Goal: Book appointment/travel/reservation: Book appointment/travel/reservation

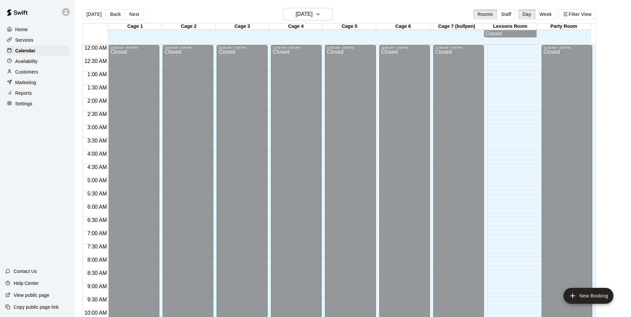
scroll to position [335, 0]
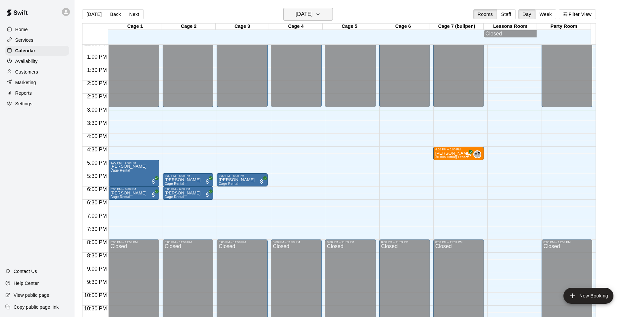
click at [320, 16] on icon "button" at bounding box center [317, 14] width 5 height 8
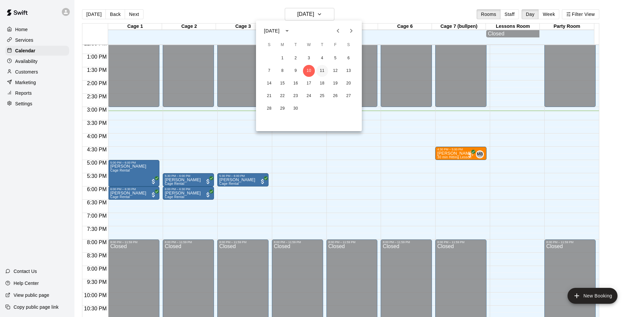
click at [321, 68] on button "11" at bounding box center [322, 71] width 12 height 12
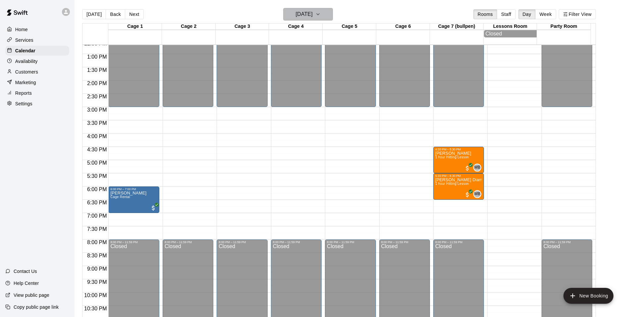
click at [312, 12] on h6 "[DATE]" at bounding box center [304, 14] width 17 height 9
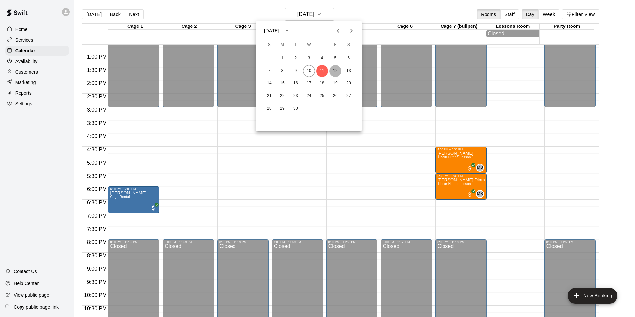
click at [335, 70] on button "12" at bounding box center [336, 71] width 12 height 12
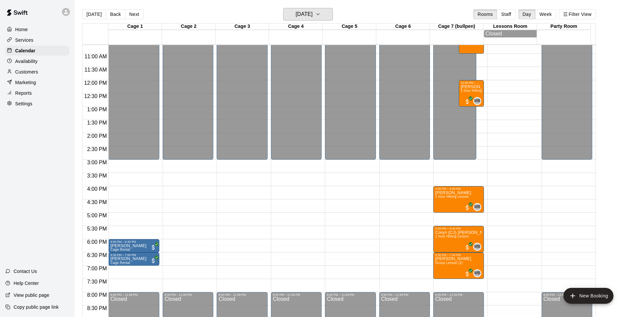
scroll to position [236, 0]
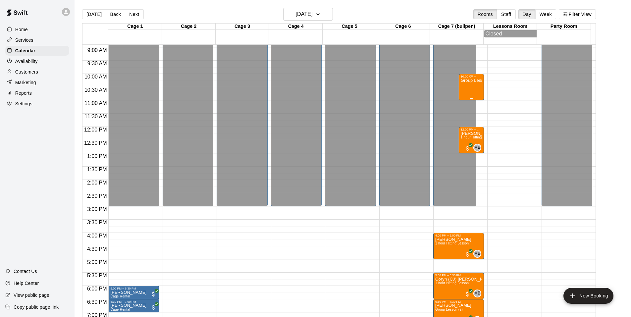
click at [470, 90] on div "Group Lesson (3)" at bounding box center [471, 236] width 22 height 317
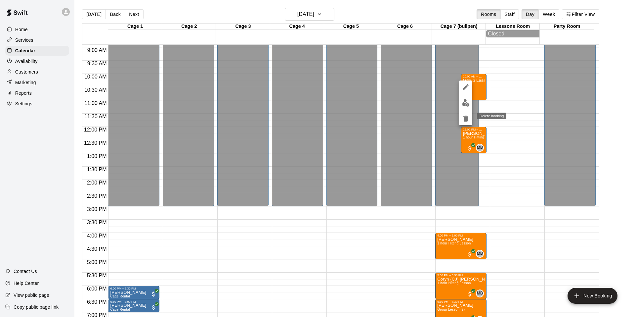
click at [463, 119] on icon "delete" at bounding box center [466, 119] width 8 height 8
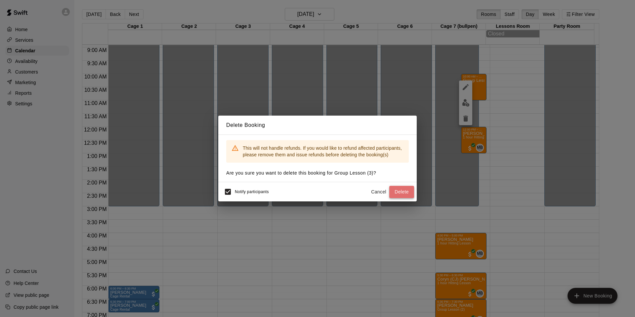
click at [403, 187] on button "Delete" at bounding box center [402, 192] width 25 height 12
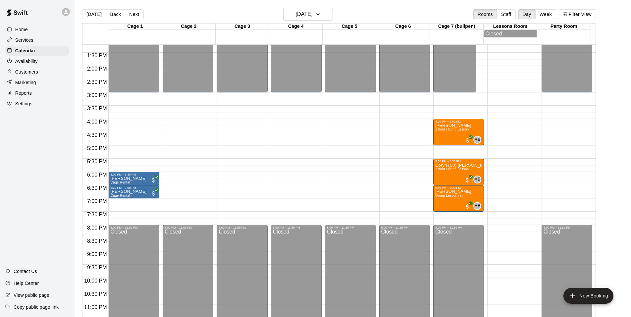
scroll to position [358, 0]
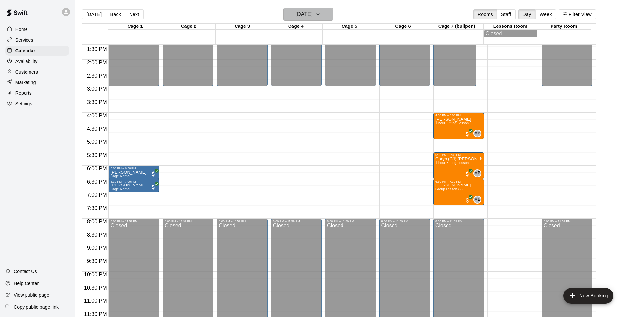
click at [311, 17] on h6 "[DATE]" at bounding box center [304, 14] width 17 height 9
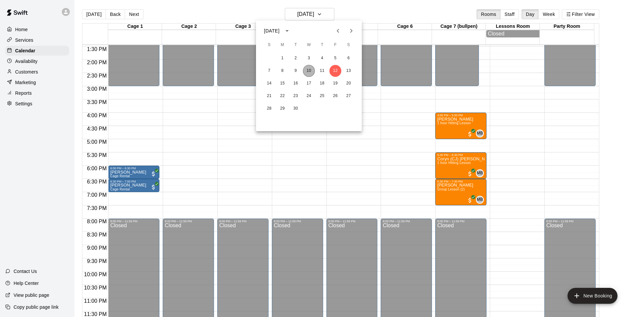
click at [307, 68] on button "10" at bounding box center [309, 71] width 12 height 12
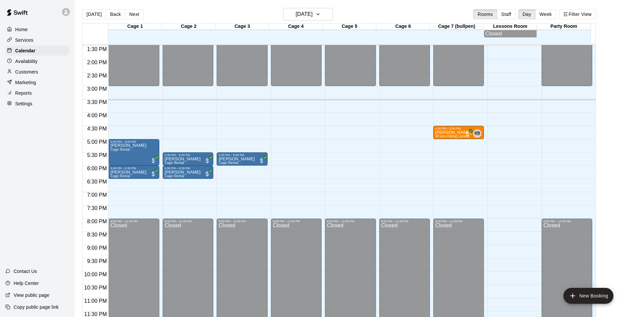
click at [32, 65] on p "Availability" at bounding box center [26, 61] width 23 height 7
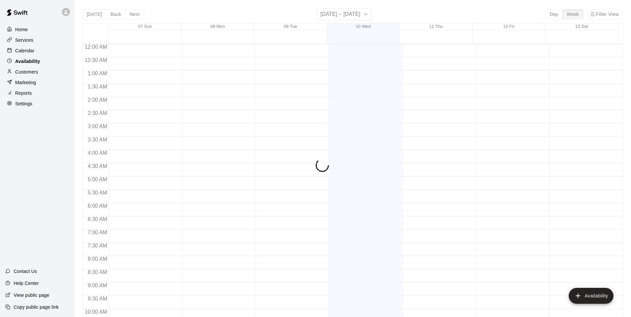
scroll to position [355, 0]
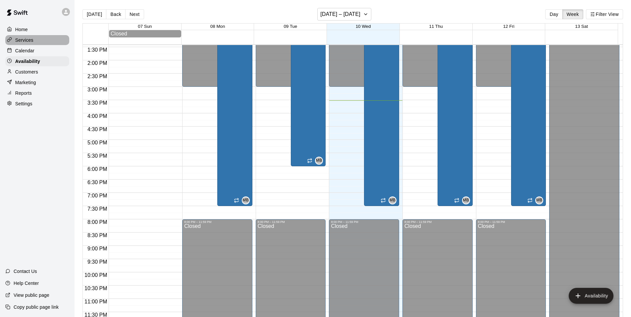
click at [31, 43] on p "Services" at bounding box center [24, 40] width 18 height 7
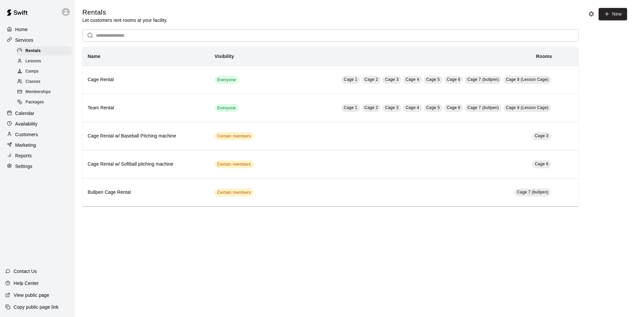
click at [43, 61] on div "Lessons" at bounding box center [44, 61] width 56 height 9
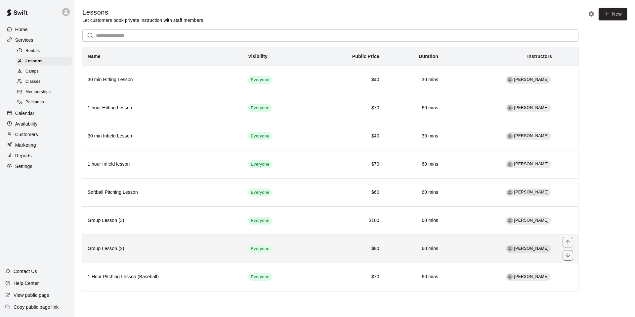
click at [226, 245] on th "Group Lesson (2)" at bounding box center [162, 248] width 161 height 28
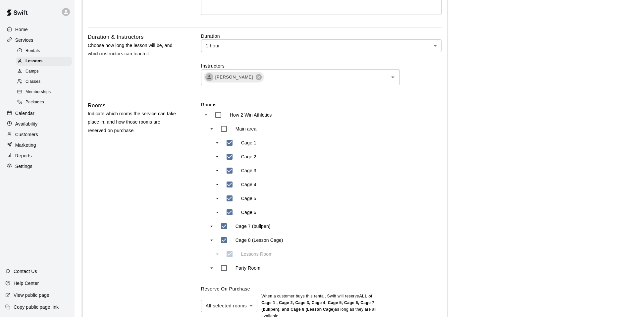
scroll to position [265, 0]
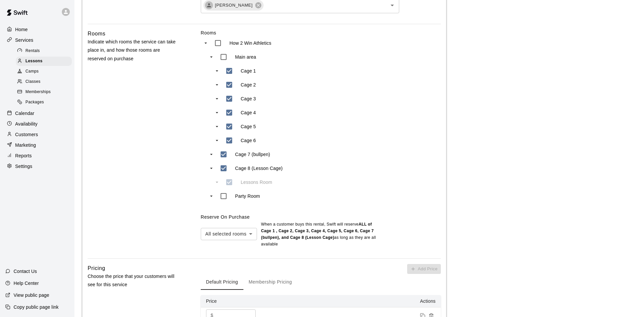
click at [255, 236] on body "**********" at bounding box center [317, 163] width 635 height 857
click at [242, 260] on li "Any selected room" at bounding box center [229, 260] width 57 height 11
type input "***"
click at [394, 177] on div "Rooms How 2 Win Athletics Main area Cage 1 Cage 2 Cage 3 Cage 4 Cage 5 Cage 6 C…" at bounding box center [321, 138] width 240 height 218
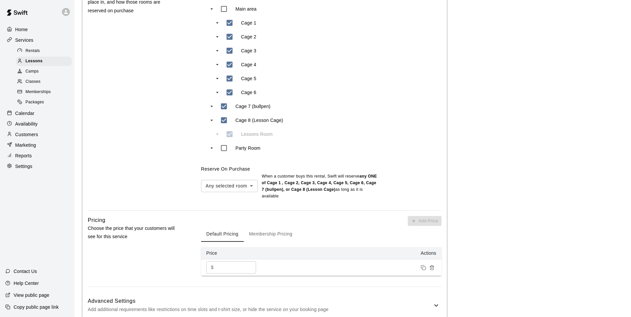
scroll to position [364, 0]
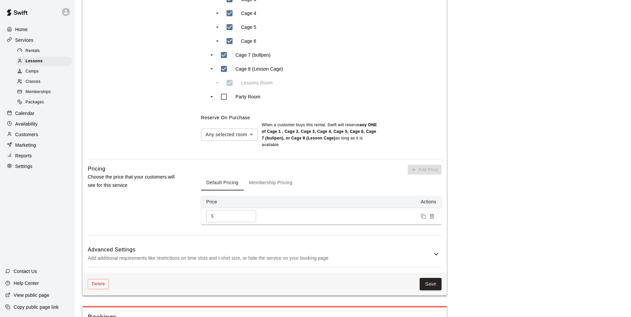
click at [415, 245] on h6 "Advanced Settings" at bounding box center [260, 249] width 344 height 9
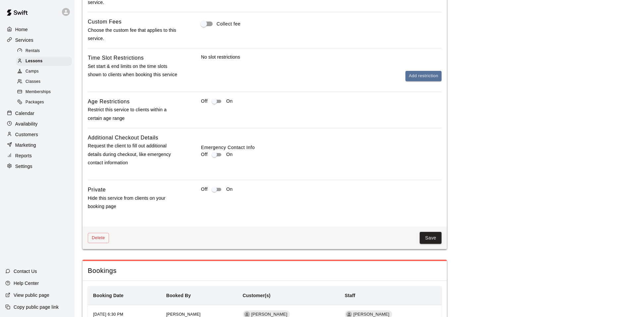
scroll to position [695, 0]
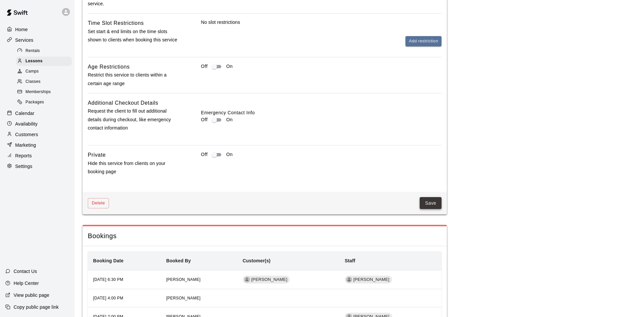
click at [426, 197] on button "Save" at bounding box center [430, 203] width 22 height 12
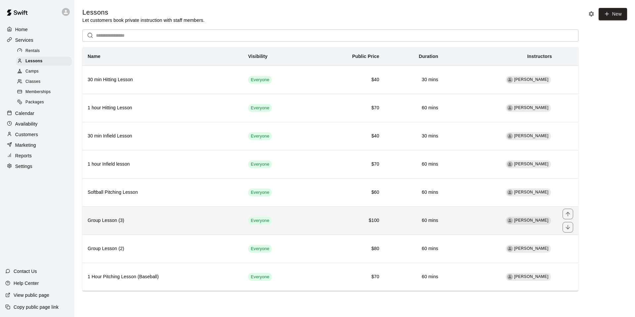
click at [358, 219] on h6 "$100" at bounding box center [348, 220] width 64 height 7
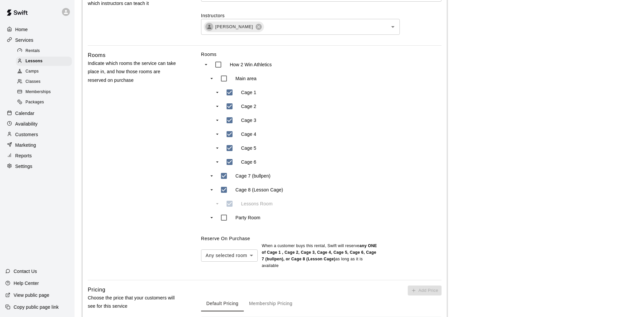
scroll to position [298, 0]
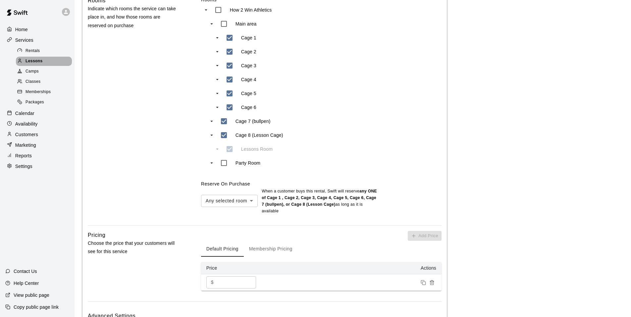
click at [44, 64] on div "Lessons" at bounding box center [44, 61] width 56 height 9
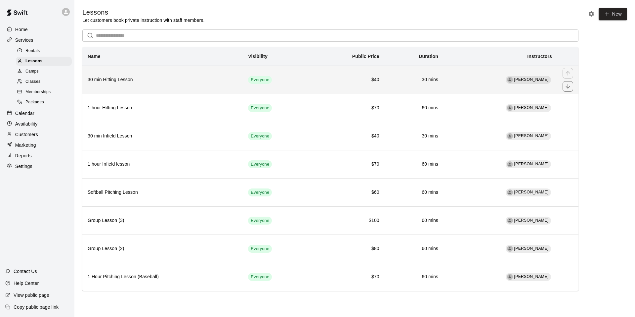
click at [153, 83] on h6 "30 min Hitting Lesson" at bounding box center [163, 79] width 150 height 7
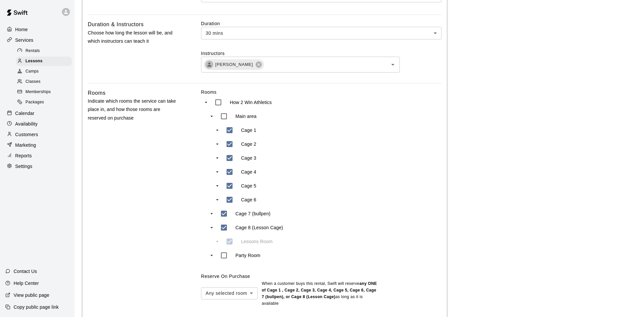
scroll to position [298, 0]
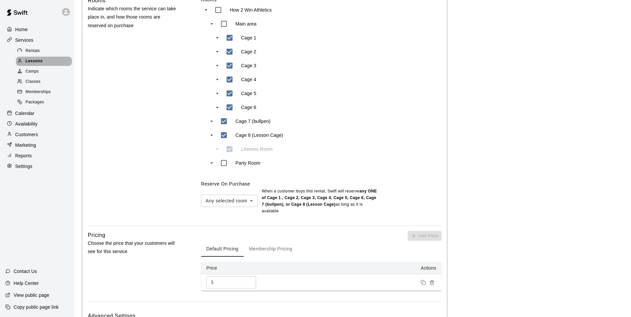
click at [38, 65] on span "Lessons" at bounding box center [33, 61] width 17 height 7
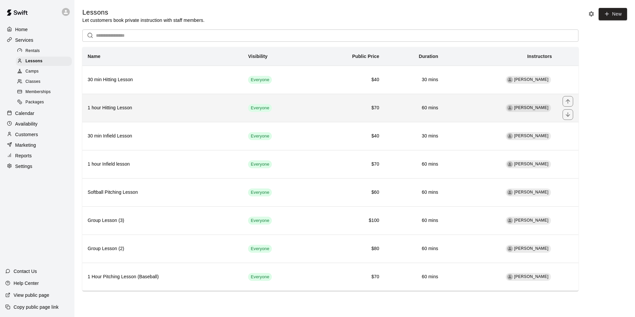
click at [136, 113] on th "1 hour Hitting Lesson" at bounding box center [162, 108] width 161 height 28
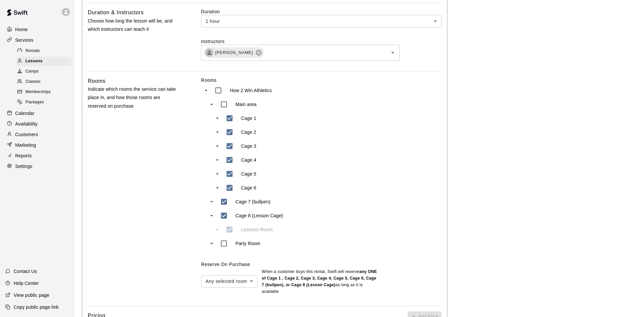
scroll to position [331, 0]
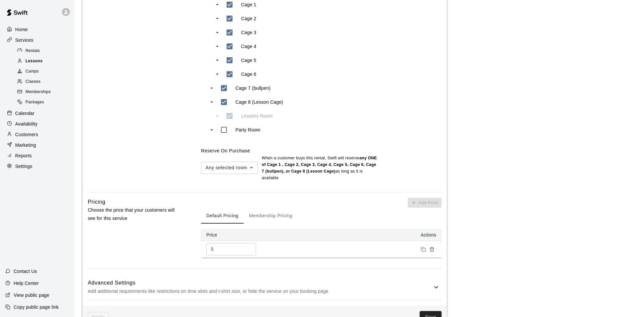
click at [37, 62] on span "Lessons" at bounding box center [33, 61] width 17 height 7
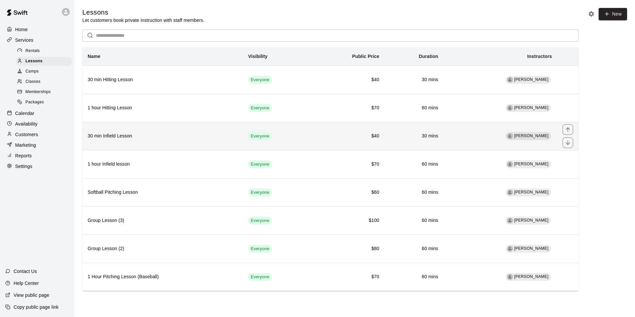
click at [213, 147] on th "30 min Infield Lesson" at bounding box center [162, 136] width 161 height 28
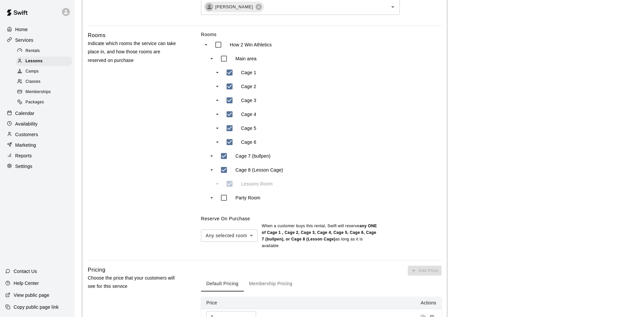
scroll to position [275, 0]
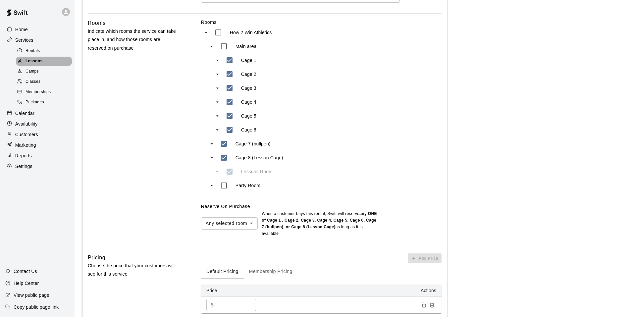
click at [37, 63] on span "Lessons" at bounding box center [33, 61] width 17 height 7
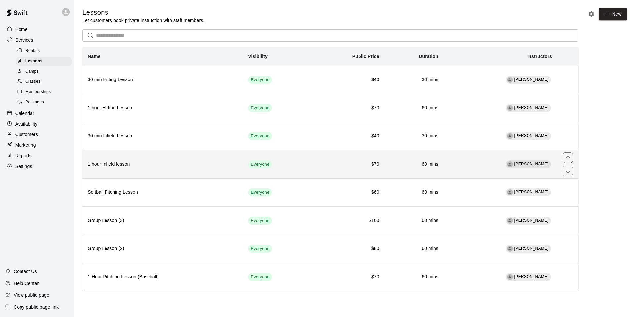
click at [181, 162] on h6 "1 hour Infield lesson" at bounding box center [163, 164] width 150 height 7
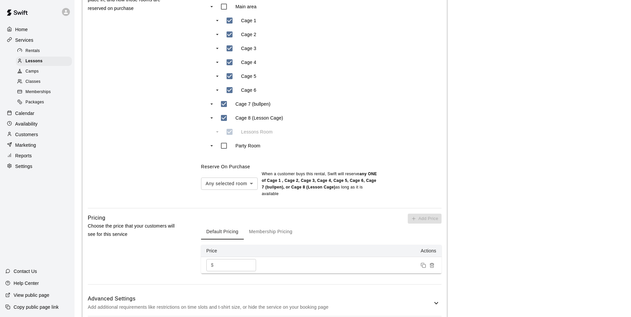
scroll to position [331, 0]
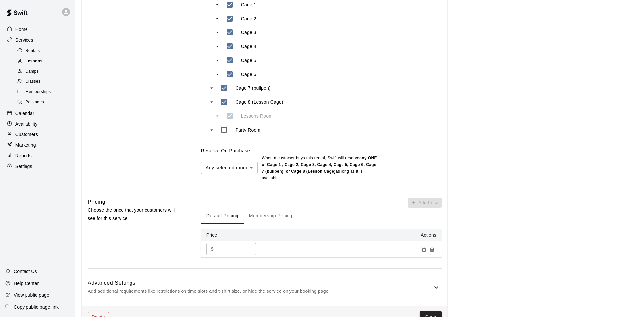
click at [33, 63] on span "Lessons" at bounding box center [33, 61] width 17 height 7
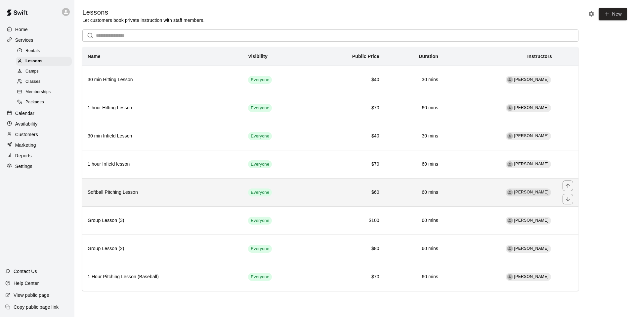
click at [185, 196] on h6 "Softball Pitching Lesson" at bounding box center [163, 192] width 150 height 7
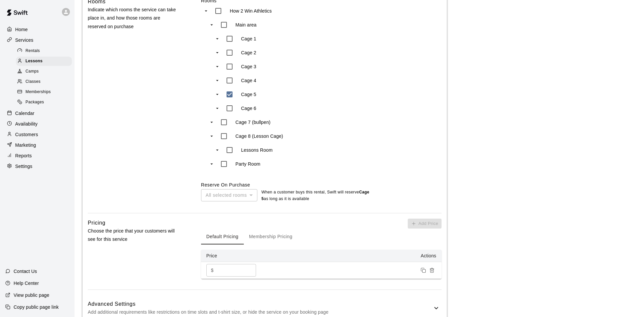
scroll to position [265, 0]
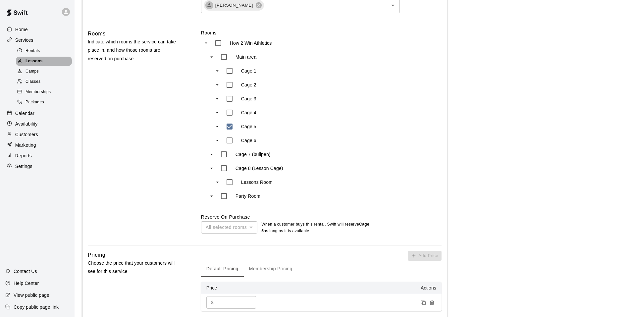
click at [42, 63] on div "Lessons" at bounding box center [44, 61] width 56 height 9
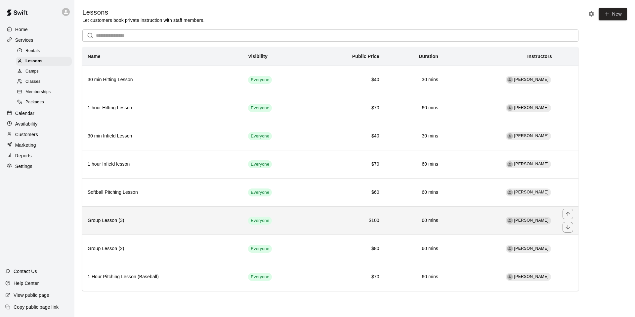
click at [187, 223] on h6 "Group Lesson (3)" at bounding box center [163, 220] width 150 height 7
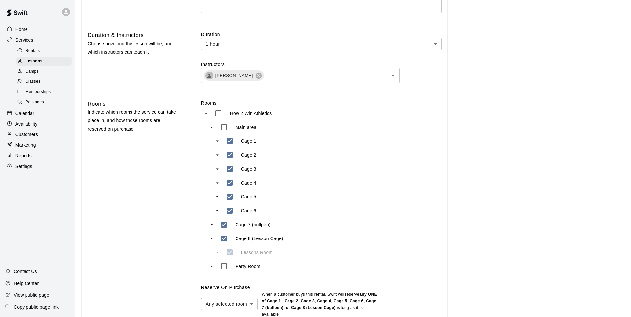
scroll to position [199, 0]
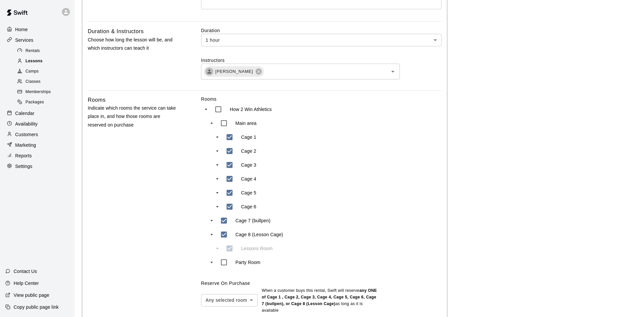
click at [46, 62] on div "Lessons" at bounding box center [44, 61] width 56 height 9
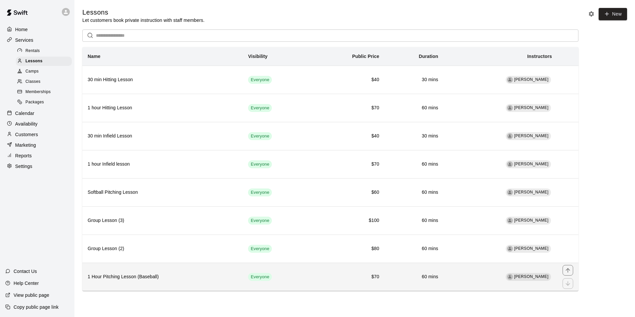
click at [205, 277] on h6 "1 Hour Pitching Lesson (Baseball)" at bounding box center [163, 276] width 150 height 7
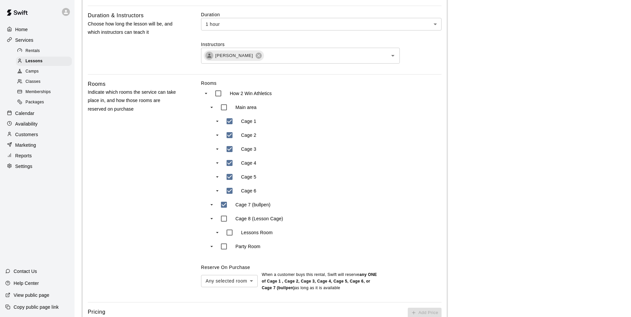
scroll to position [165, 0]
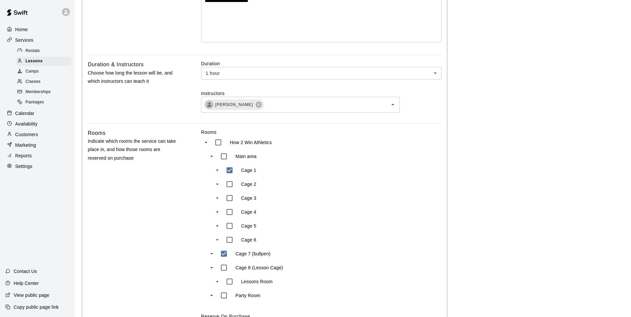
type input "***"
click at [283, 178] on div "Cage 2" at bounding box center [276, 184] width 108 height 14
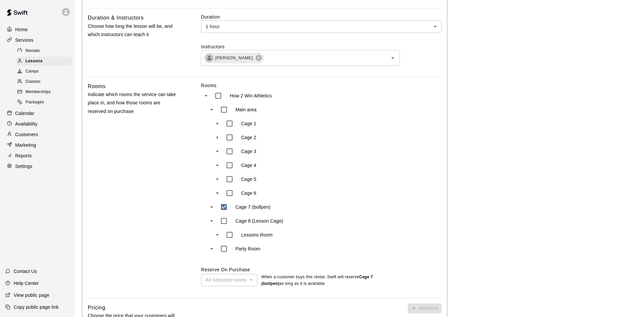
scroll to position [331, 0]
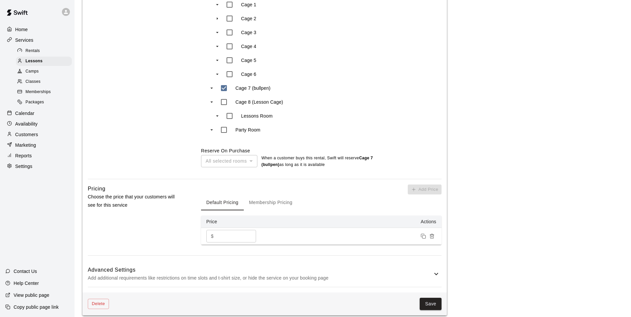
click at [433, 304] on button "Save" at bounding box center [430, 304] width 22 height 12
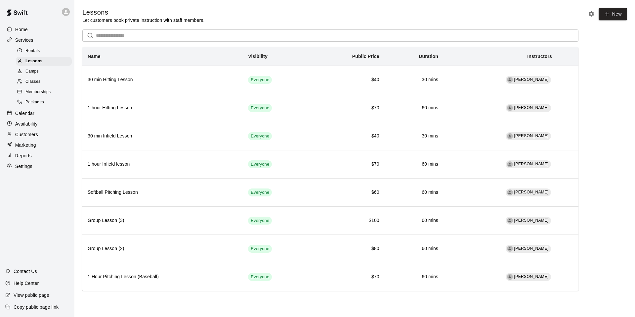
click at [24, 116] on p "Calendar" at bounding box center [24, 113] width 19 height 7
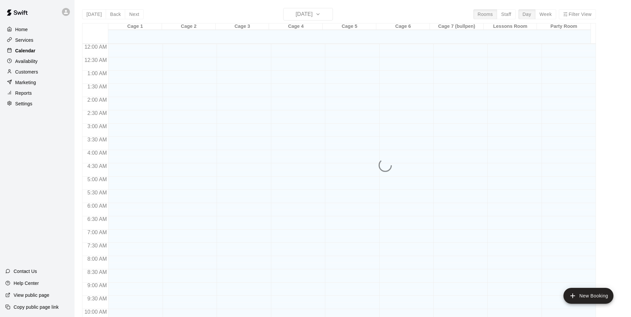
scroll to position [335, 0]
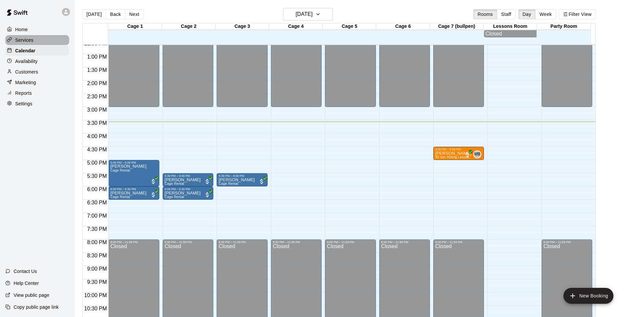
click at [26, 38] on p "Services" at bounding box center [24, 40] width 18 height 7
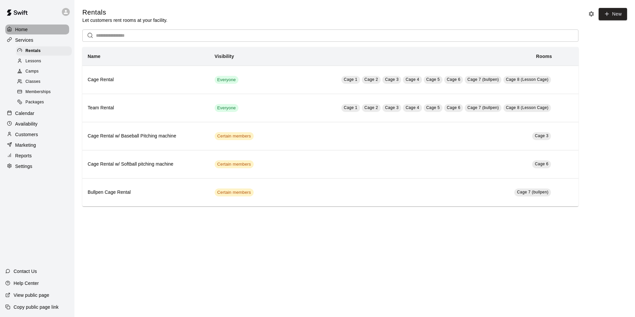
click at [28, 29] on div "Home" at bounding box center [37, 29] width 64 height 10
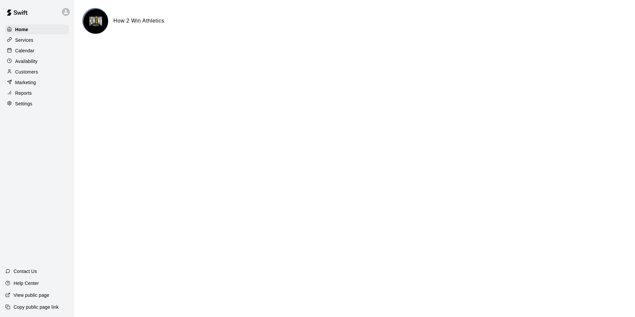
click at [26, 41] on p "Services" at bounding box center [24, 40] width 18 height 7
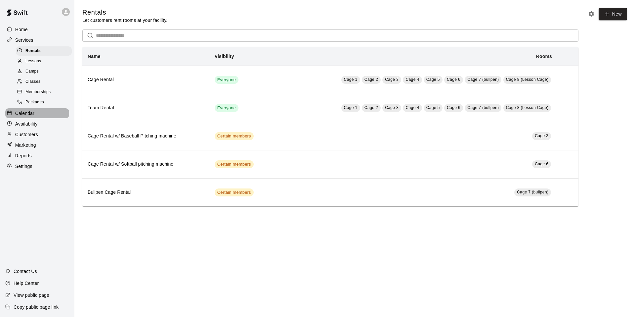
click at [32, 118] on div "Calendar" at bounding box center [37, 113] width 64 height 10
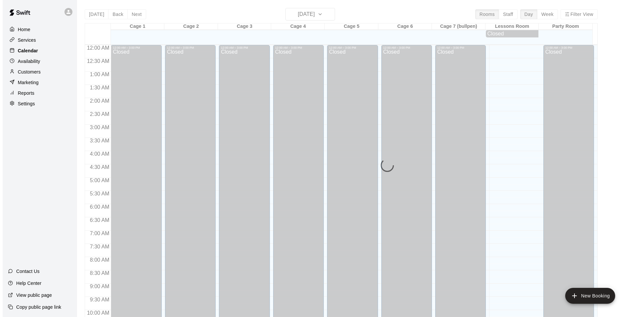
scroll to position [335, 0]
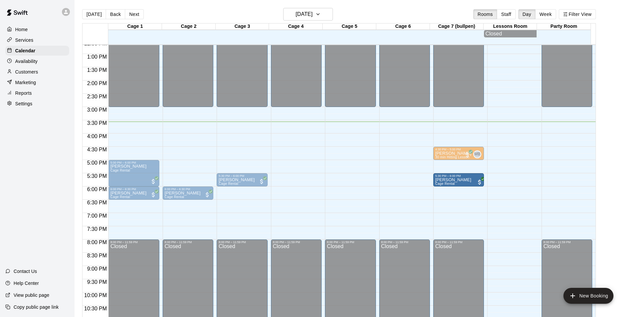
drag, startPoint x: 199, startPoint y: 181, endPoint x: 436, endPoint y: 183, distance: 237.0
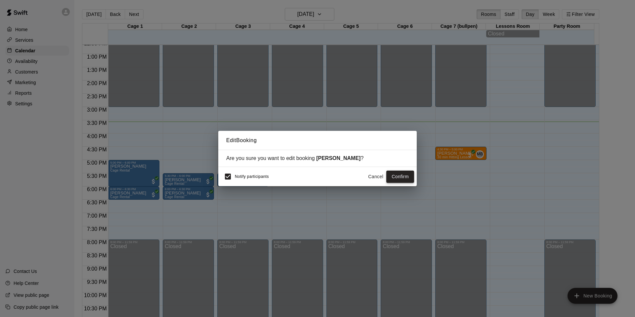
click at [400, 178] on button "Confirm" at bounding box center [401, 176] width 28 height 12
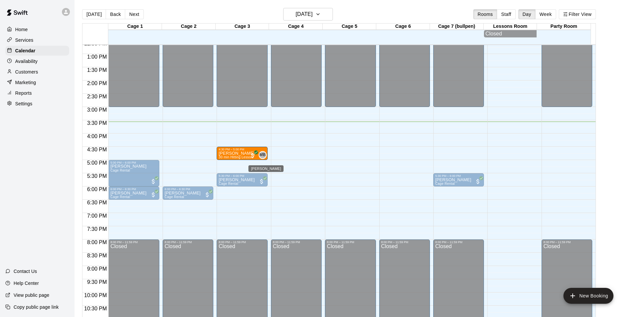
drag, startPoint x: 461, startPoint y: 156, endPoint x: 264, endPoint y: 156, distance: 197.3
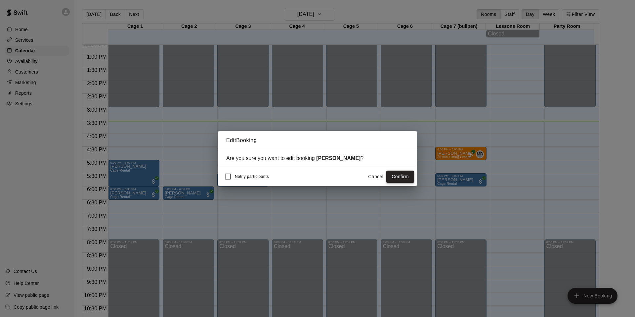
click at [404, 176] on button "Confirm" at bounding box center [401, 176] width 28 height 12
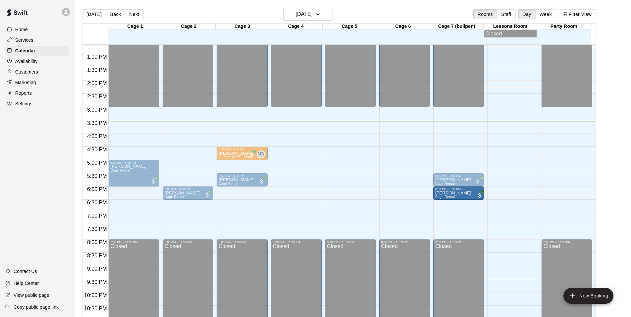
drag, startPoint x: 146, startPoint y: 192, endPoint x: 438, endPoint y: 198, distance: 292.0
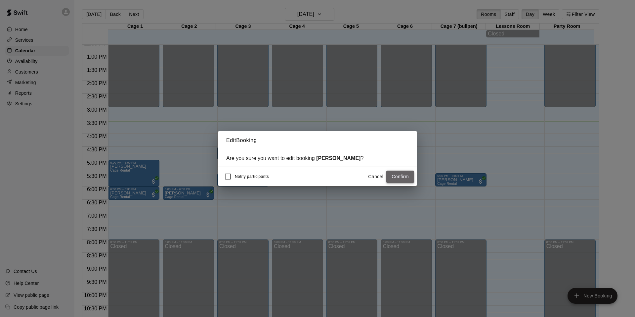
click at [401, 176] on button "Confirm" at bounding box center [401, 176] width 28 height 12
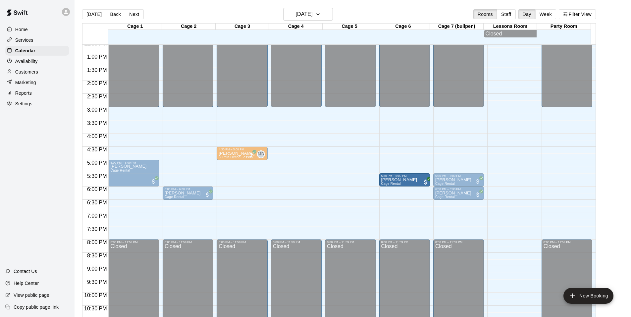
drag, startPoint x: 250, startPoint y: 185, endPoint x: 381, endPoint y: 189, distance: 131.5
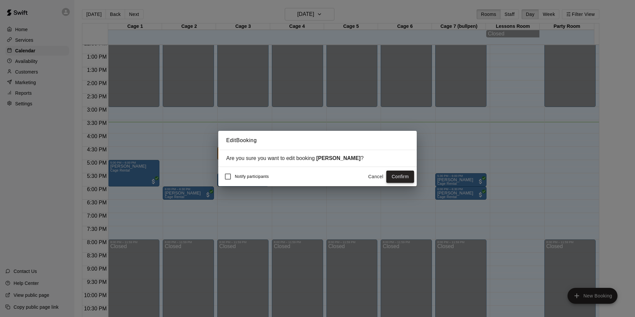
click at [398, 176] on button "Confirm" at bounding box center [401, 176] width 28 height 12
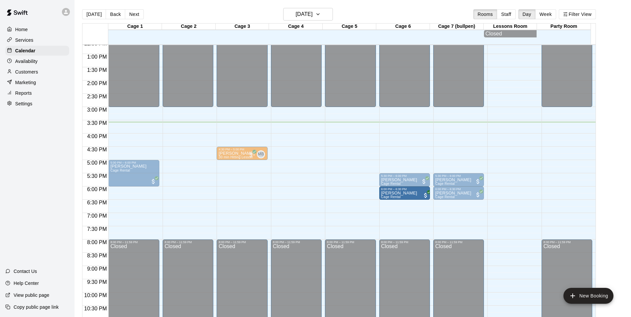
drag, startPoint x: 191, startPoint y: 192, endPoint x: 379, endPoint y: 199, distance: 187.5
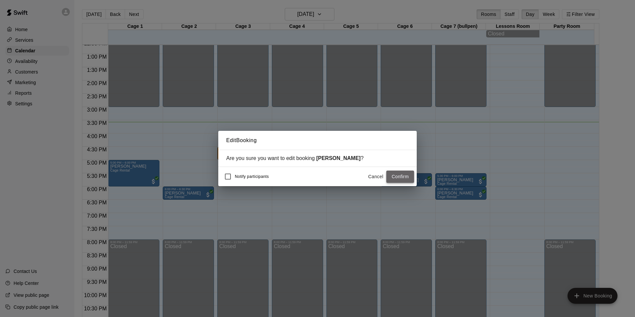
click at [400, 175] on button "Confirm" at bounding box center [401, 176] width 28 height 12
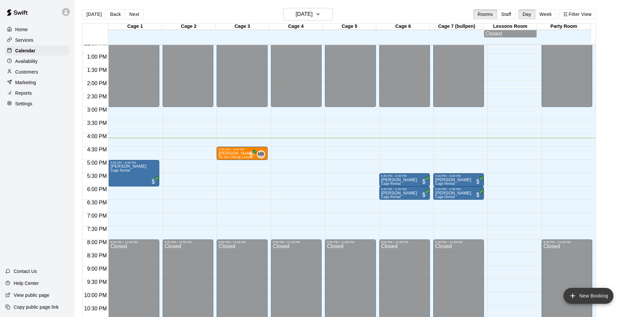
click at [587, 295] on button "New Booking" at bounding box center [588, 296] width 50 height 16
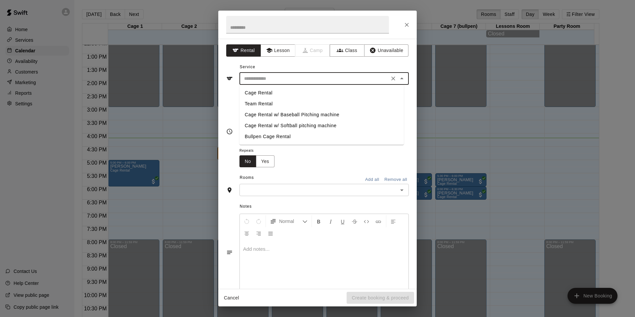
click at [293, 78] on input "text" at bounding box center [315, 78] width 146 height 8
click at [276, 91] on li "Cage Rental" at bounding box center [322, 92] width 164 height 11
type input "**********"
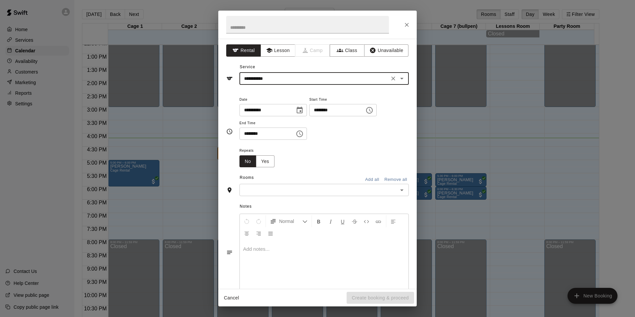
click at [374, 111] on icon "Choose time, selected time is 3:00 PM" at bounding box center [370, 110] width 8 height 8
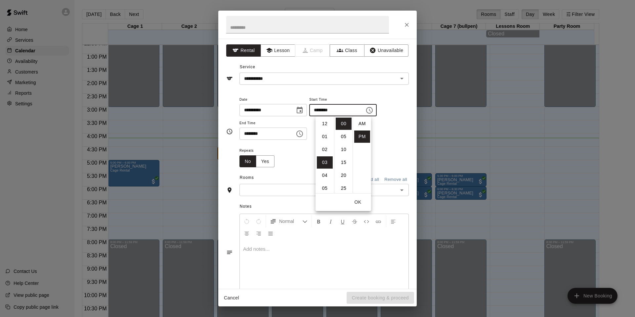
scroll to position [12, 0]
click at [322, 138] on li "04" at bounding box center [325, 136] width 16 height 12
click at [345, 167] on li "30" at bounding box center [344, 168] width 16 height 12
type input "********"
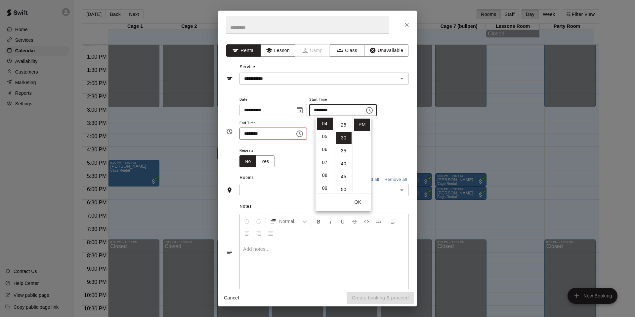
scroll to position [77, 0]
click at [384, 147] on div "Repeats No Yes" at bounding box center [324, 156] width 169 height 21
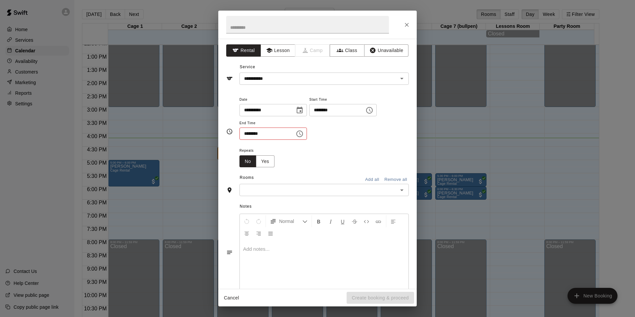
click at [301, 134] on button "Choose time, selected time is 3:30 PM" at bounding box center [299, 133] width 13 height 13
click at [251, 171] on li "05" at bounding box center [249, 173] width 16 height 12
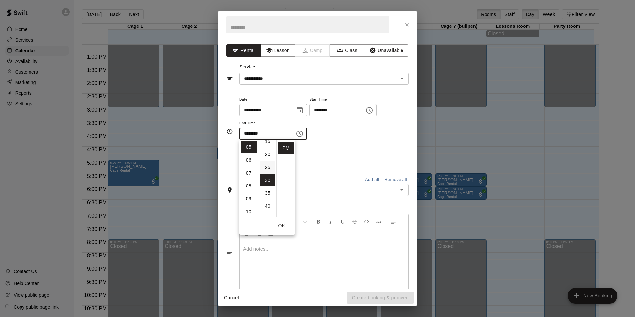
scroll to position [0, 0]
click at [267, 148] on li "00" at bounding box center [268, 147] width 16 height 12
type input "********"
click at [346, 145] on div "**********" at bounding box center [324, 120] width 169 height 51
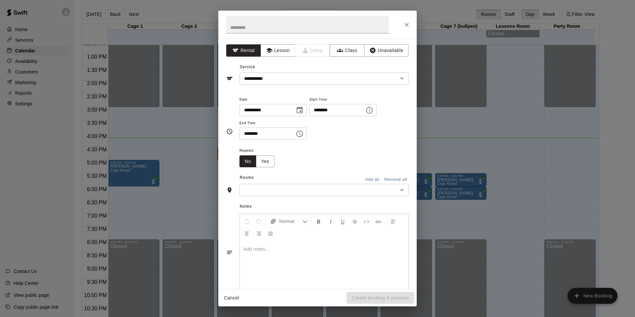
click at [317, 188] on input "text" at bounding box center [319, 190] width 155 height 8
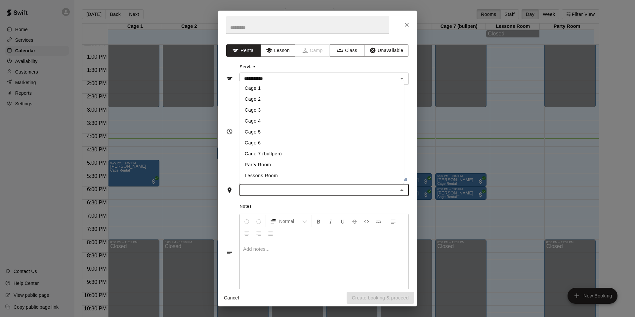
click at [261, 130] on li "Cage 5" at bounding box center [322, 131] width 164 height 11
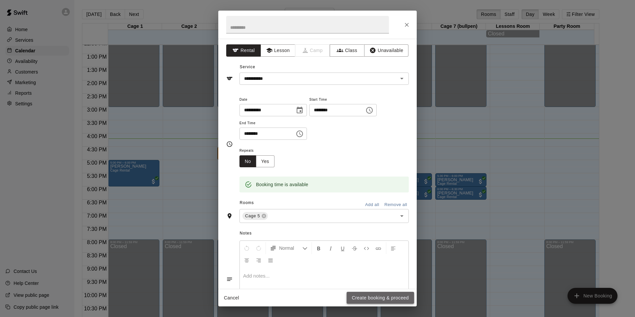
click at [367, 299] on button "Create booking & proceed" at bounding box center [381, 298] width 68 height 12
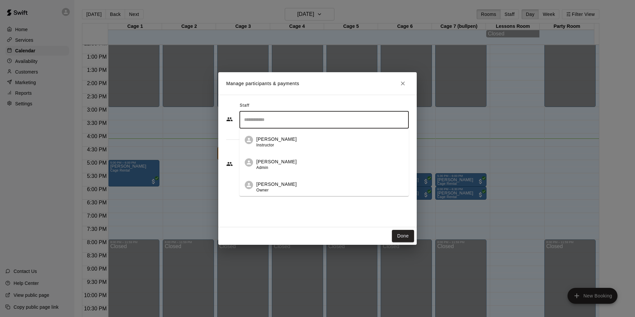
click at [287, 125] on input "Search staff" at bounding box center [325, 120] width 164 height 12
click at [280, 183] on p "[PERSON_NAME]" at bounding box center [277, 184] width 40 height 7
click at [280, 159] on div "​" at bounding box center [324, 164] width 169 height 17
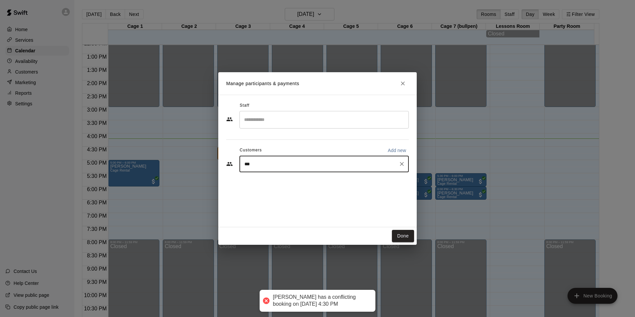
type input "****"
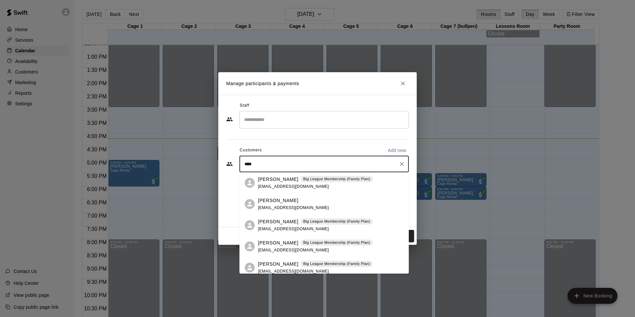
click at [277, 228] on span "[EMAIL_ADDRESS][DOMAIN_NAME]" at bounding box center [293, 228] width 71 height 5
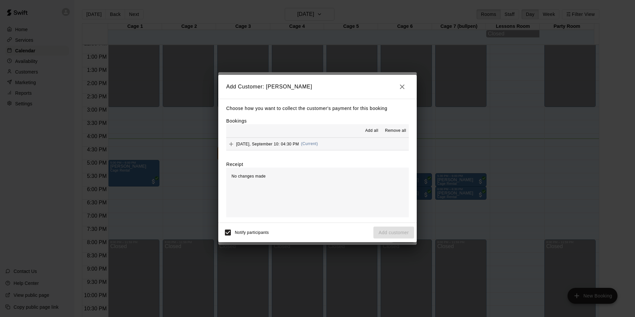
click at [369, 130] on span "Add all" at bounding box center [371, 130] width 13 height 7
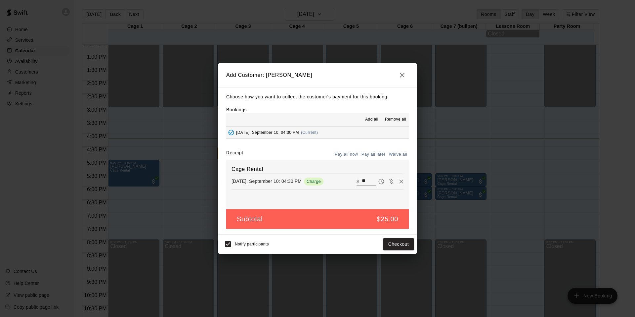
click at [377, 153] on button "Pay all later" at bounding box center [373, 154] width 27 height 10
click at [389, 246] on button "Add customer" at bounding box center [394, 244] width 41 height 12
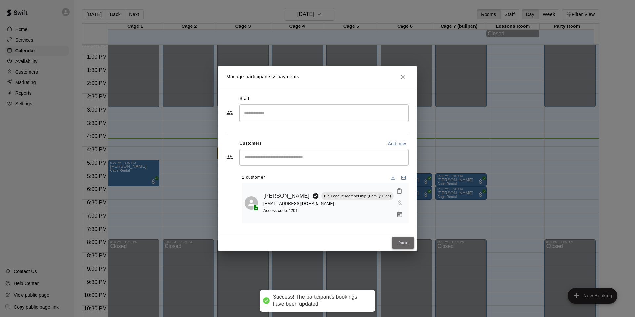
click at [403, 244] on button "Done" at bounding box center [403, 243] width 22 height 12
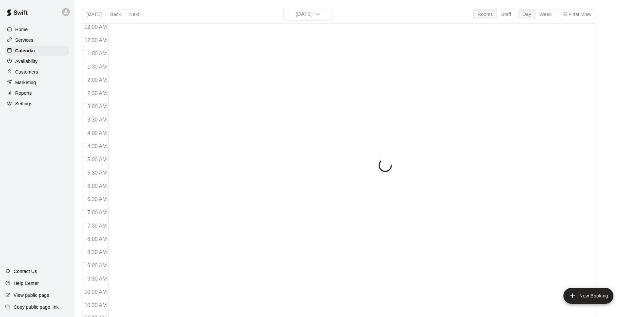
scroll to position [335, 0]
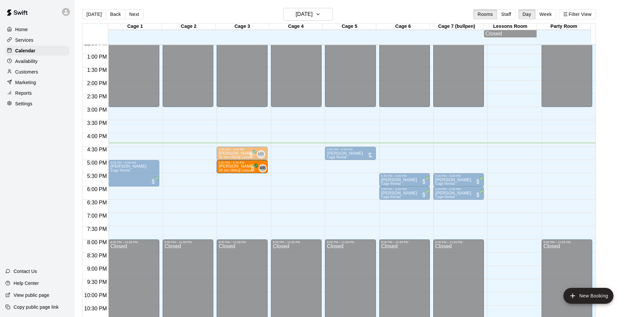
drag, startPoint x: 460, startPoint y: 168, endPoint x: 267, endPoint y: 172, distance: 192.7
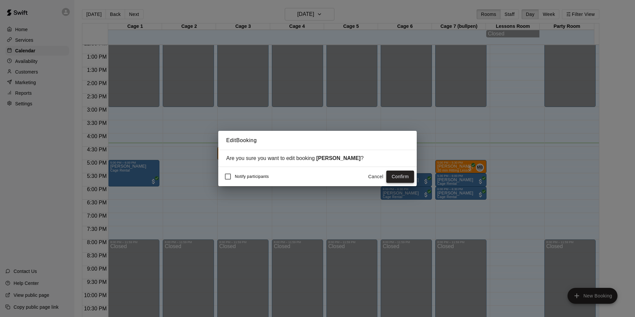
click at [396, 175] on button "Confirm" at bounding box center [401, 176] width 28 height 12
